Goal: Information Seeking & Learning: Learn about a topic

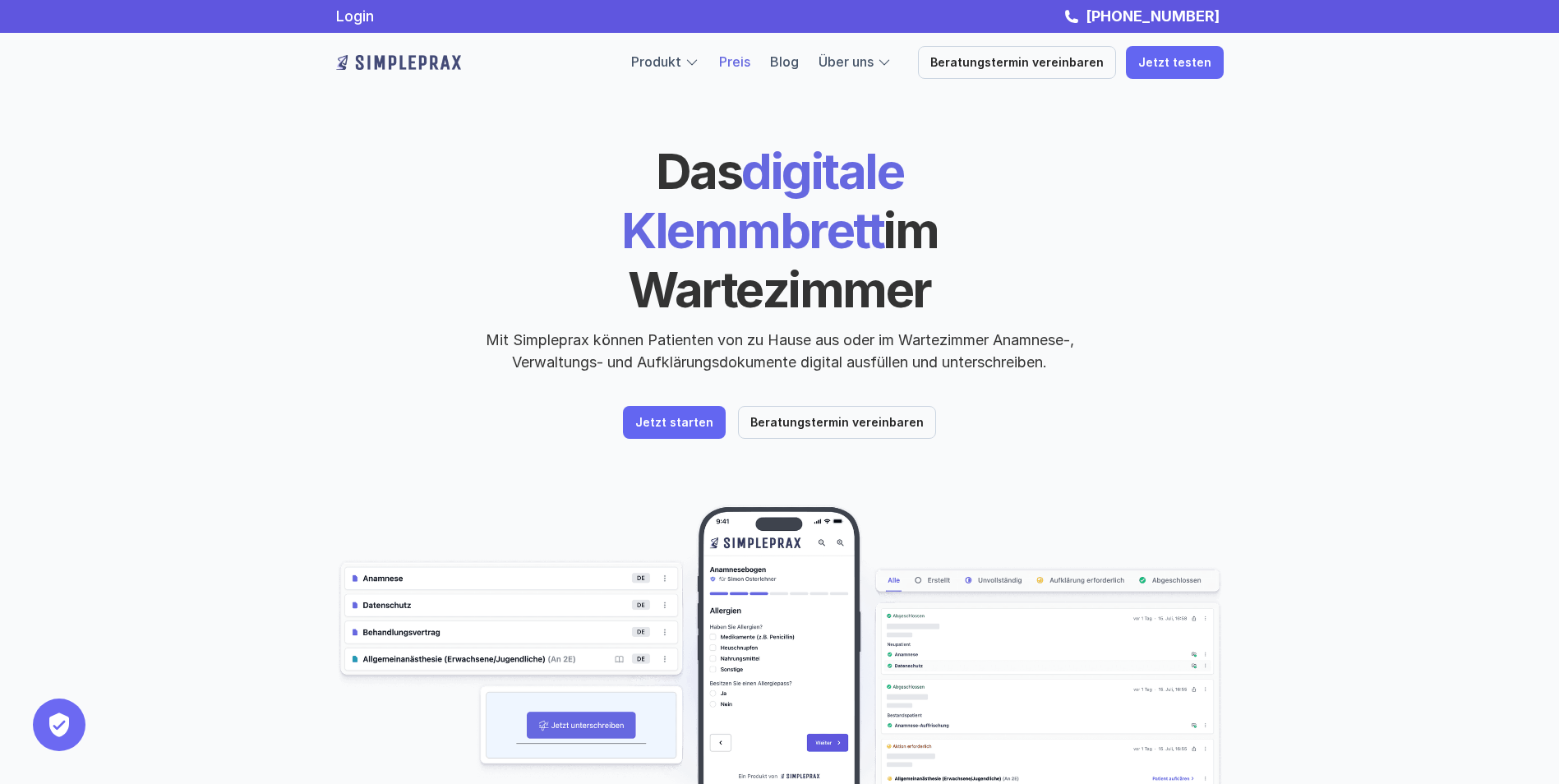
click at [741, 63] on link "Preis" at bounding box center [734, 61] width 31 height 16
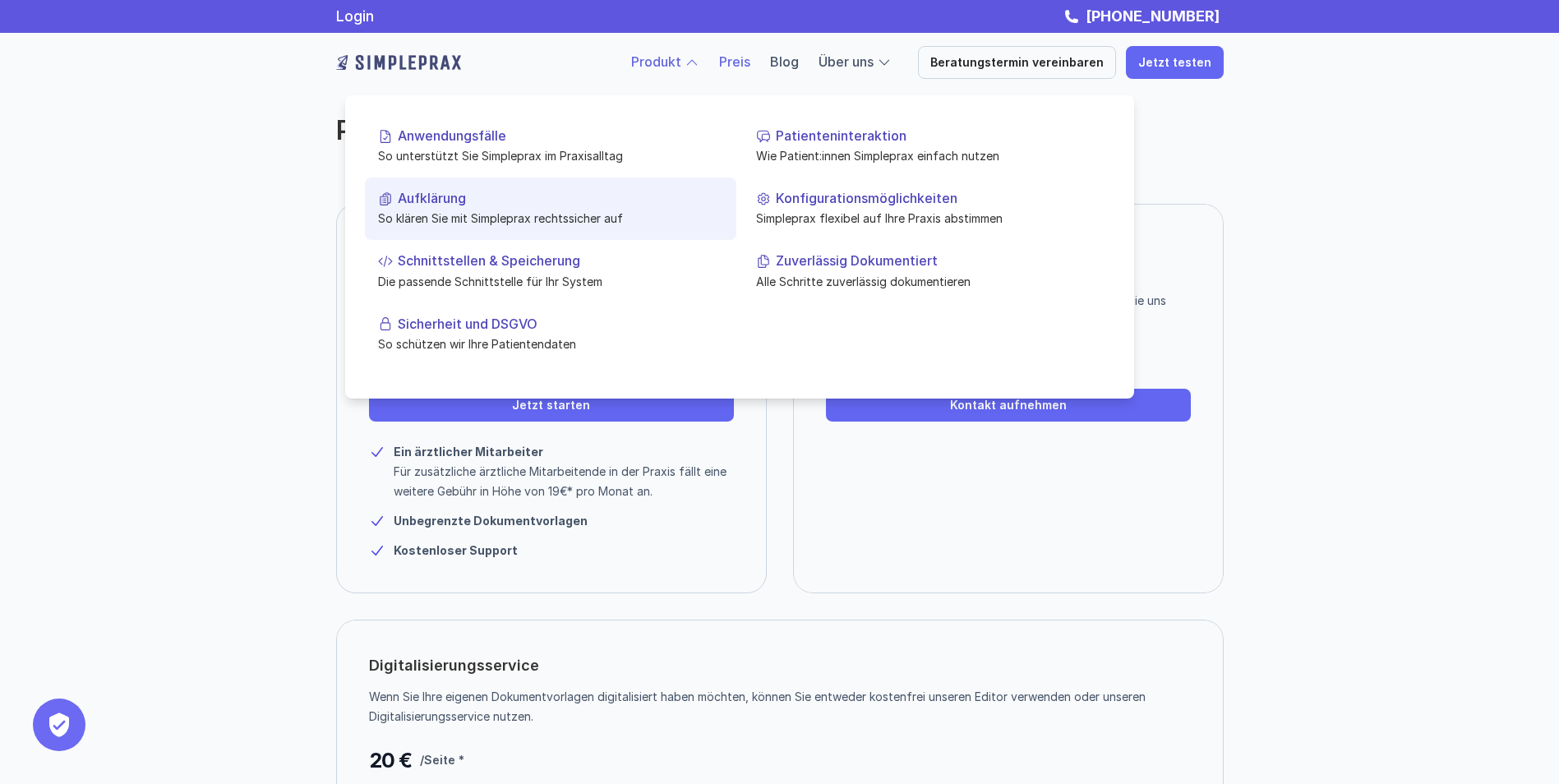
click at [495, 208] on link "Aufklärung So klären Sie mit Simpleprax rechtssicher auf" at bounding box center [550, 209] width 371 height 63
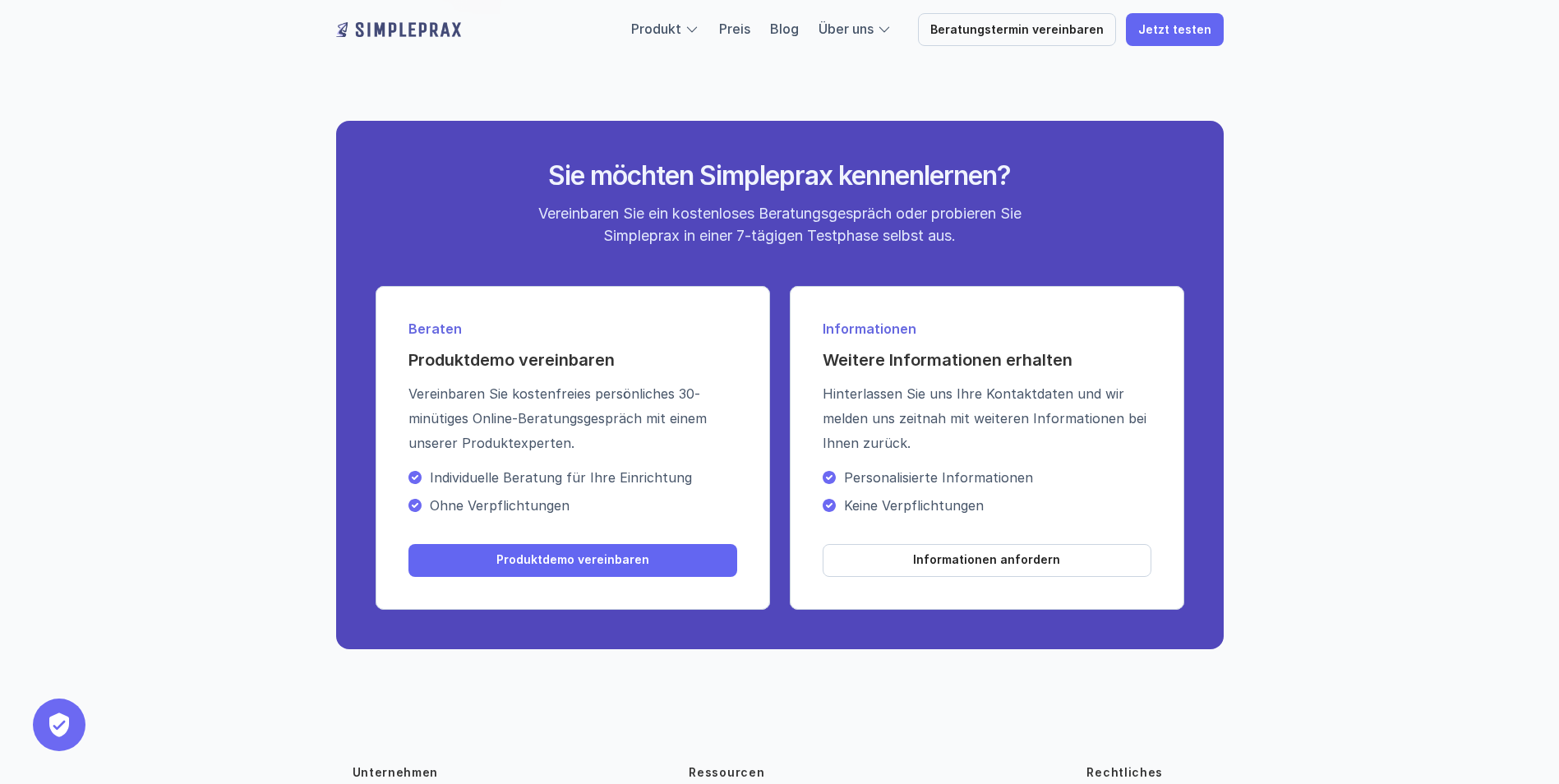
scroll to position [1807, 0]
